Goal: Task Accomplishment & Management: Complete application form

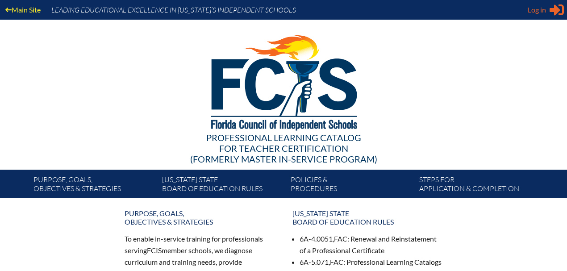
type input "[EMAIL_ADDRESS][DOMAIN_NAME]"
click at [543, 12] on span "Log in" at bounding box center [537, 9] width 18 height 11
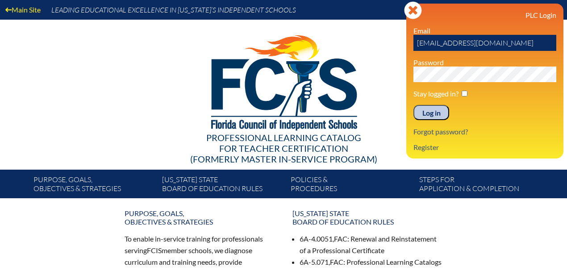
click at [423, 111] on input "Log in" at bounding box center [431, 112] width 36 height 15
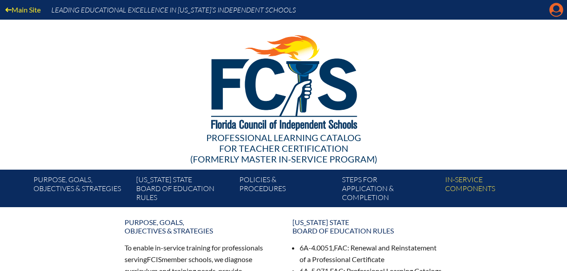
click at [554, 11] on icon at bounding box center [557, 10] width 14 height 14
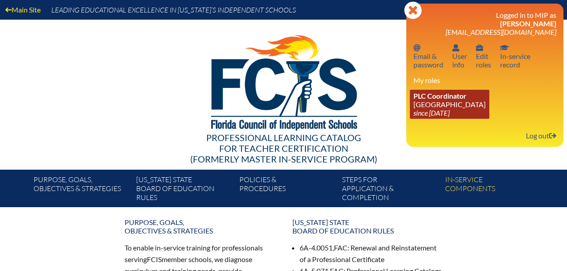
click at [438, 112] on icon "since [DATE]" at bounding box center [431, 112] width 36 height 8
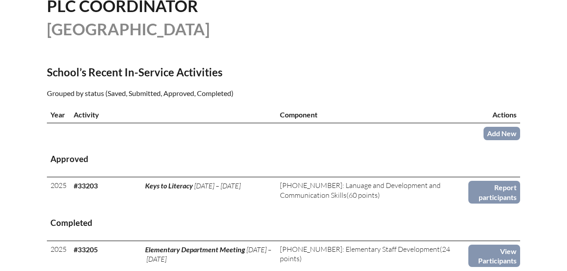
scroll to position [268, 0]
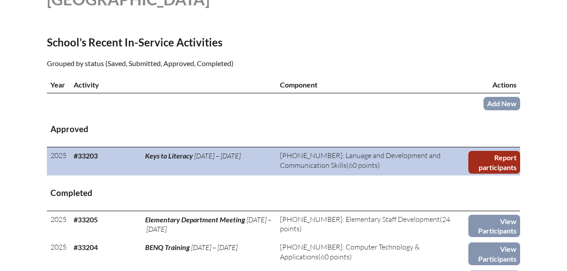
click at [475, 156] on link "Report participants" at bounding box center [494, 162] width 52 height 23
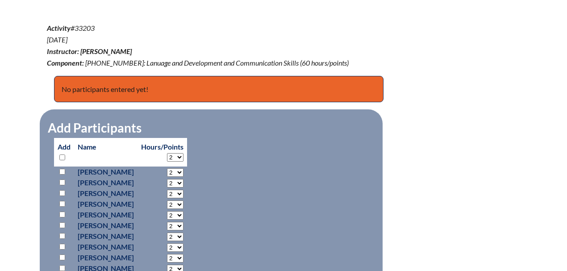
scroll to position [327, 0]
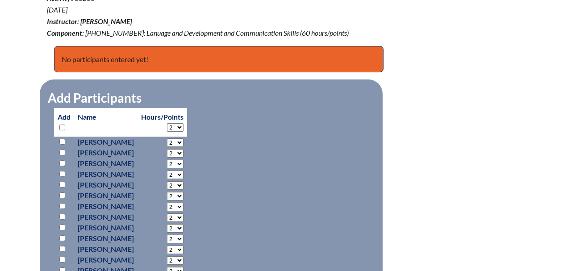
click at [184, 127] on select "2 3 4 5 6 7 8 9 10 11 12 13 14 15 16 17 18 19 20 21 22 23 24 25 26 27 28 29 30 …" at bounding box center [175, 127] width 17 height 8
select select "25"
click at [184, 123] on select "2 3 4 5 6 7 8 9 10 11 12 13 14 15 16 17 18 19 20 21 22 23 24 25 26 27 28 29 30 …" at bounding box center [175, 127] width 17 height 8
select select "25"
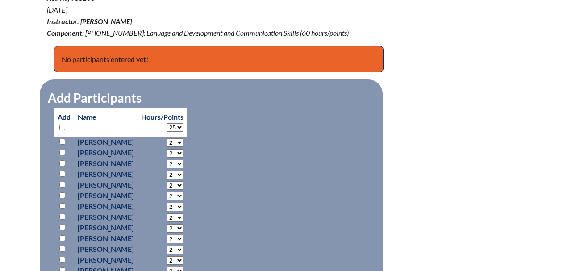
select select "25"
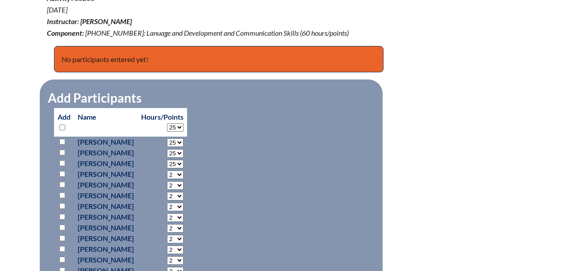
select select "25"
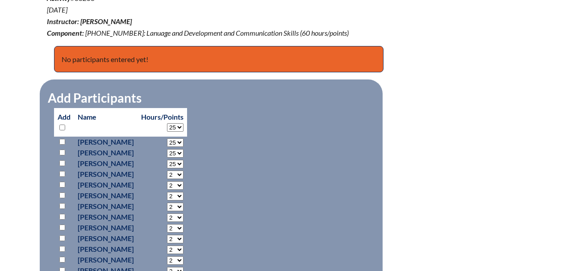
select select "25"
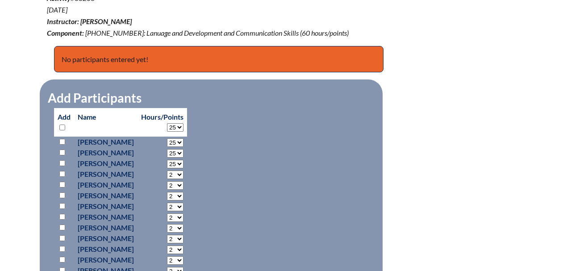
select select "25"
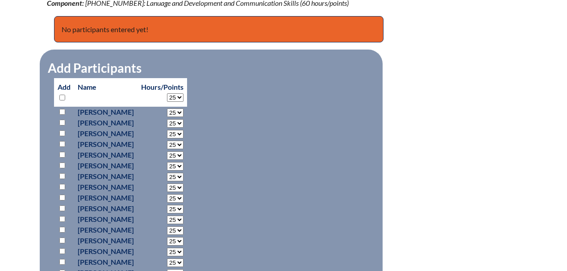
click at [60, 110] on input "checkbox" at bounding box center [62, 112] width 6 height 6
checkbox input "true"
click at [63, 122] on input "checkbox" at bounding box center [62, 123] width 6 height 6
checkbox input "true"
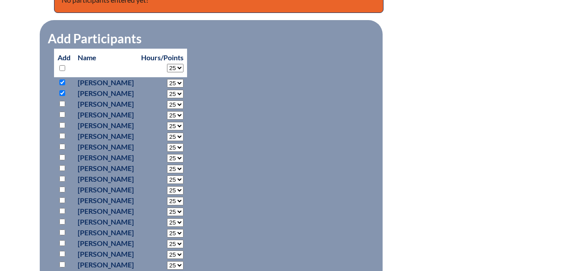
click at [61, 136] on input "checkbox" at bounding box center [62, 136] width 6 height 6
checkbox input "true"
click at [60, 145] on input "checkbox" at bounding box center [62, 147] width 6 height 6
checkbox input "true"
click at [61, 165] on input "checkbox" at bounding box center [62, 168] width 6 height 6
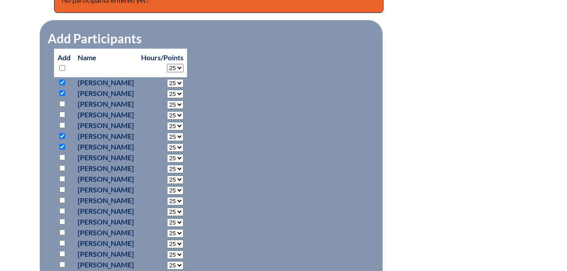
checkbox input "true"
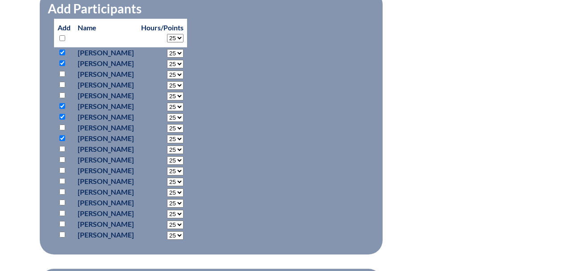
click at [61, 234] on input "checkbox" at bounding box center [62, 235] width 6 height 6
checkbox input "true"
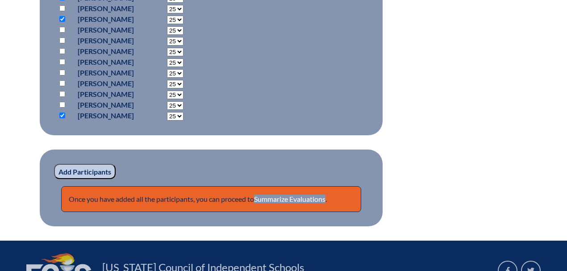
scroll to position [565, 0]
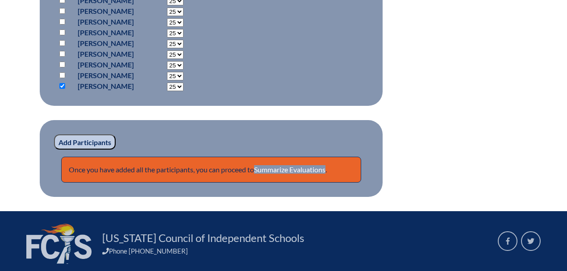
click at [87, 141] on input "Add Participants" at bounding box center [85, 141] width 62 height 15
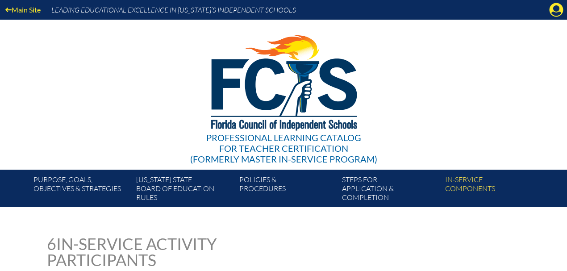
scroll to position [690, 0]
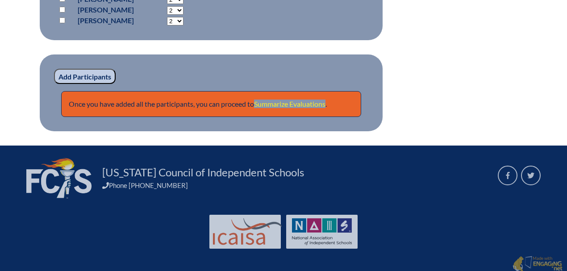
click at [297, 105] on link "Summarize Evaluations" at bounding box center [289, 104] width 71 height 8
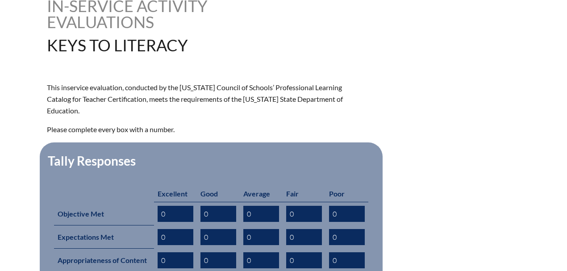
scroll to position [357, 0]
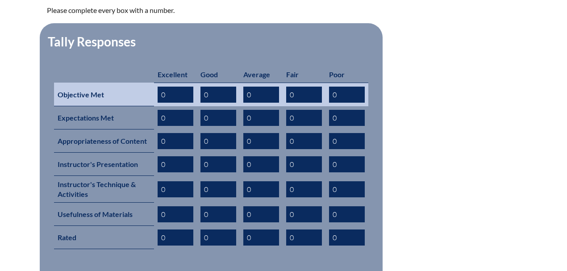
click at [167, 87] on input "0" at bounding box center [176, 95] width 36 height 16
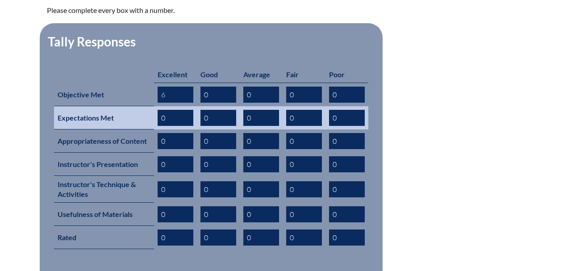
type input "6"
click at [167, 110] on input "0" at bounding box center [176, 118] width 36 height 16
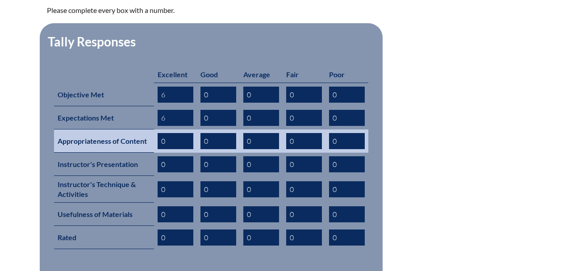
type input "6"
click at [171, 133] on input "0" at bounding box center [176, 141] width 36 height 16
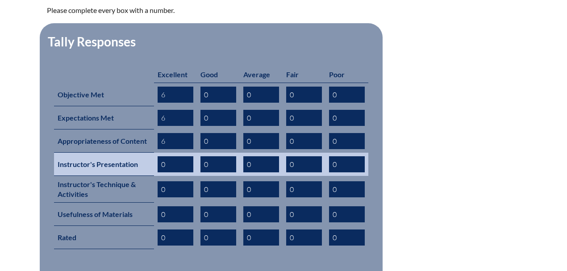
type input "6"
click at [166, 156] on input "0" at bounding box center [176, 164] width 36 height 16
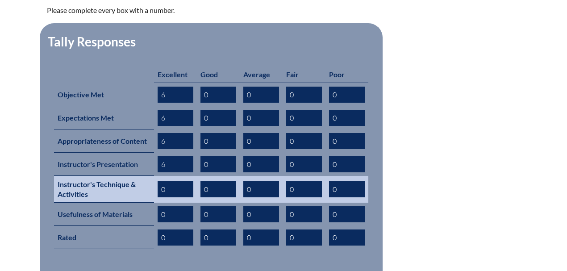
type input "6"
click at [168, 181] on input "0" at bounding box center [176, 189] width 36 height 16
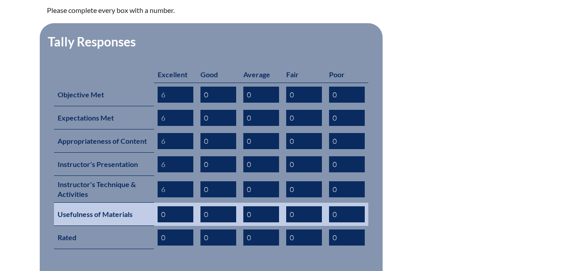
type input "6"
click at [169, 206] on input "0" at bounding box center [176, 214] width 36 height 16
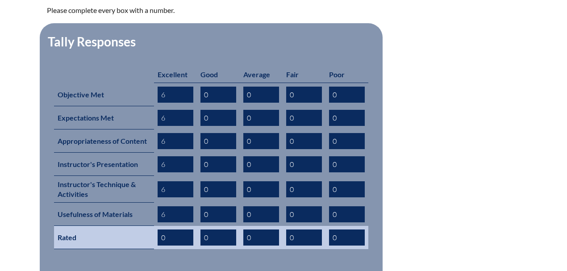
type input "6"
click at [171, 230] on input "0" at bounding box center [176, 238] width 36 height 16
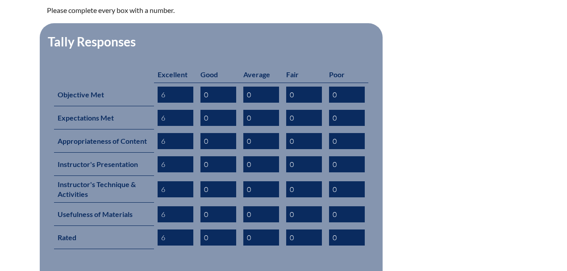
scroll to position [446, 0]
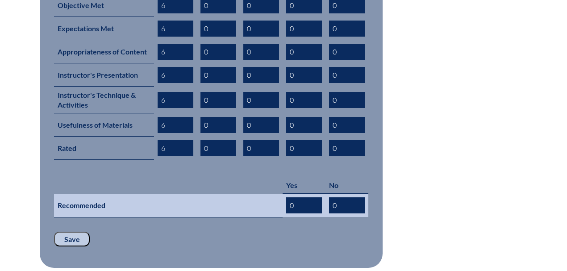
type input "6"
click at [294, 197] on input "0" at bounding box center [304, 205] width 36 height 16
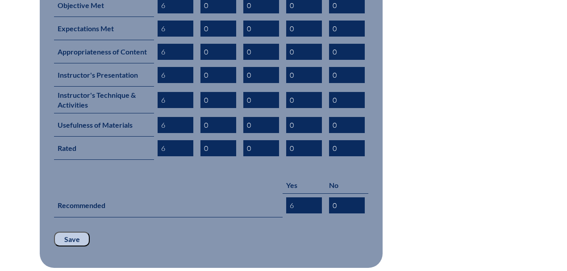
type input "6"
click at [70, 232] on input "Save" at bounding box center [72, 239] width 36 height 15
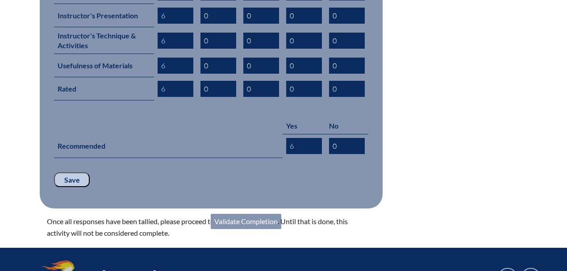
scroll to position [536, 0]
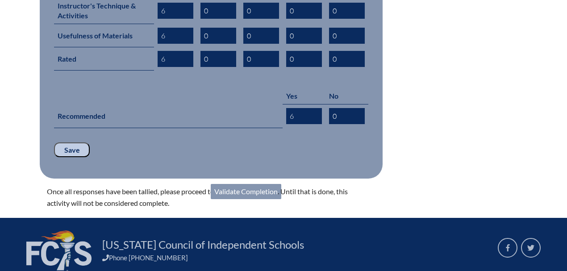
click at [254, 184] on link "Validate Completion" at bounding box center [246, 191] width 71 height 15
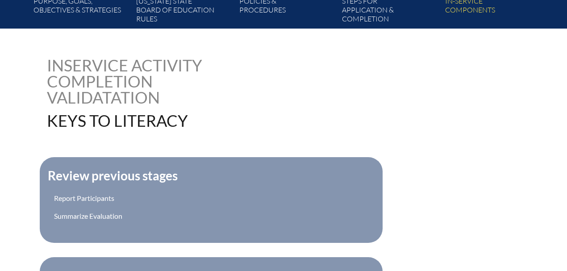
scroll to position [268, 0]
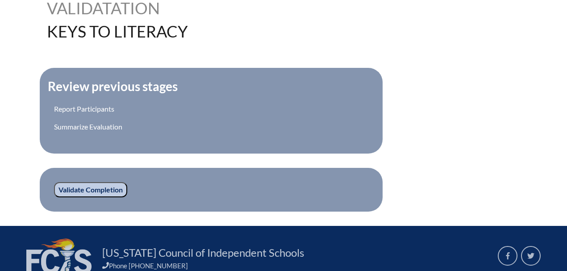
click at [90, 190] on input "Validate Completion" at bounding box center [90, 189] width 73 height 15
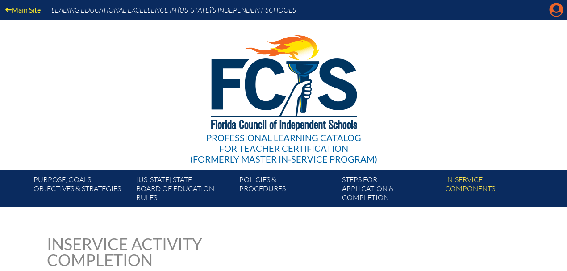
click at [552, 7] on icon at bounding box center [557, 10] width 14 height 14
